Goal: Navigation & Orientation: Find specific page/section

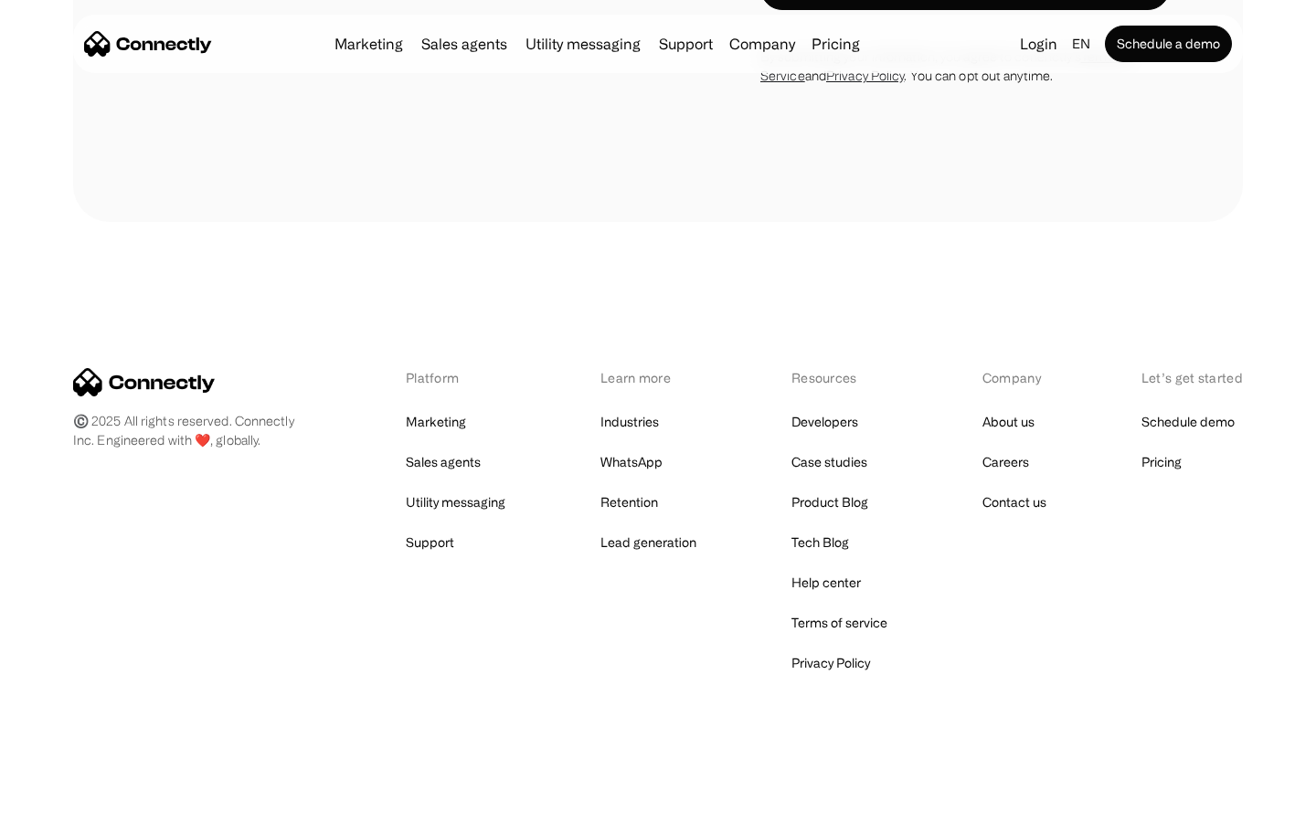
scroll to position [3513, 0]
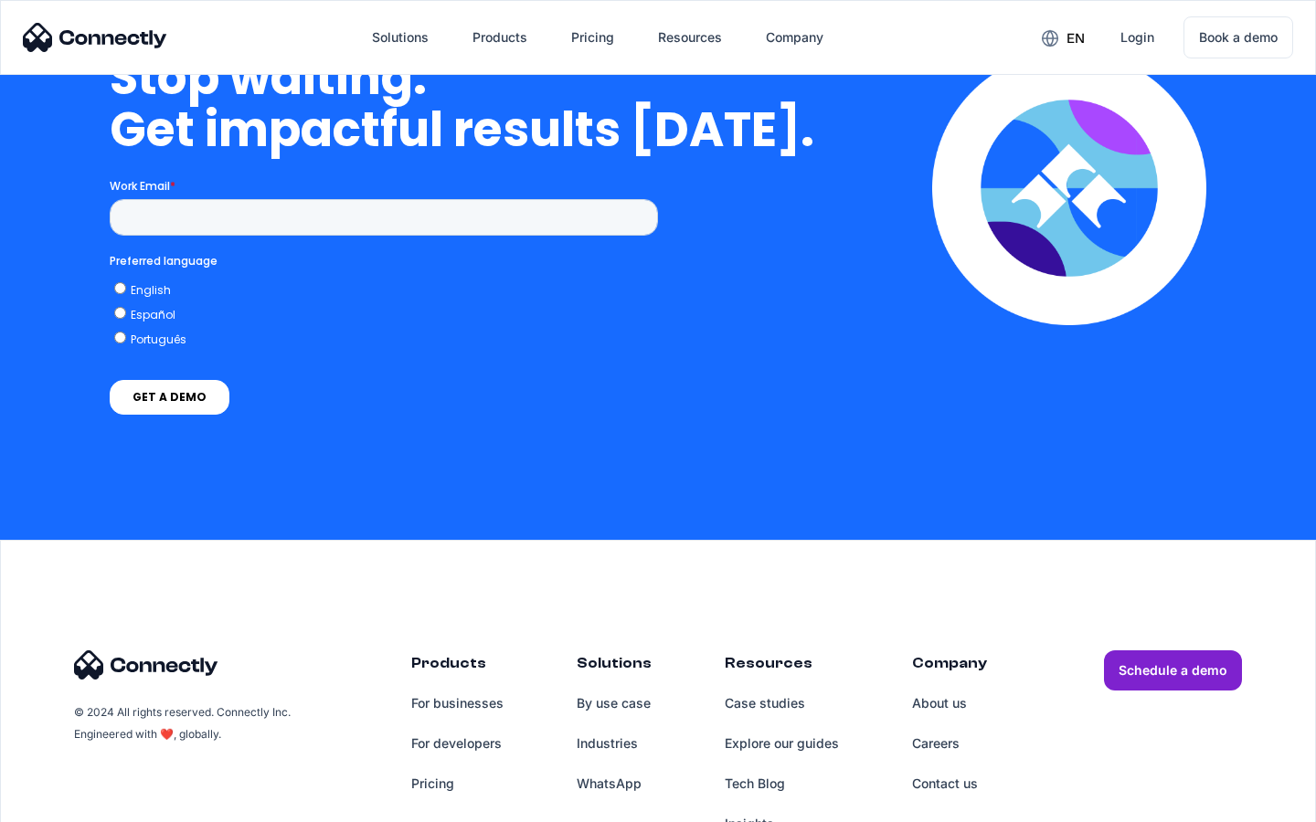
scroll to position [7516, 0]
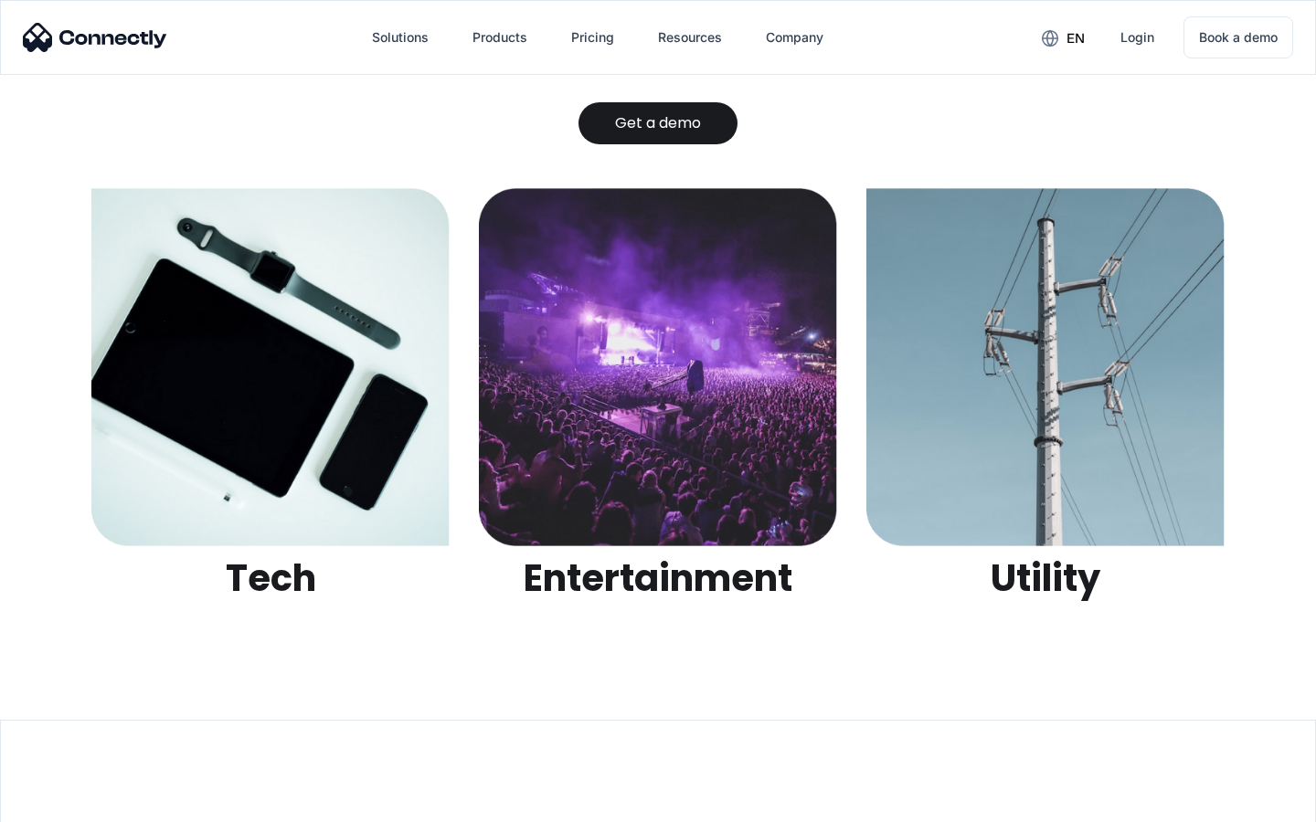
scroll to position [5765, 0]
